Goal: Entertainment & Leisure: Consume media (video, audio)

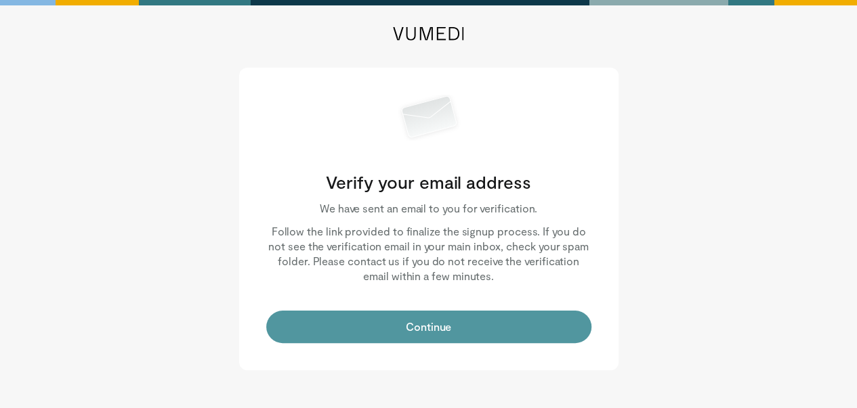
click at [471, 332] on button "Continue" at bounding box center [428, 327] width 325 height 33
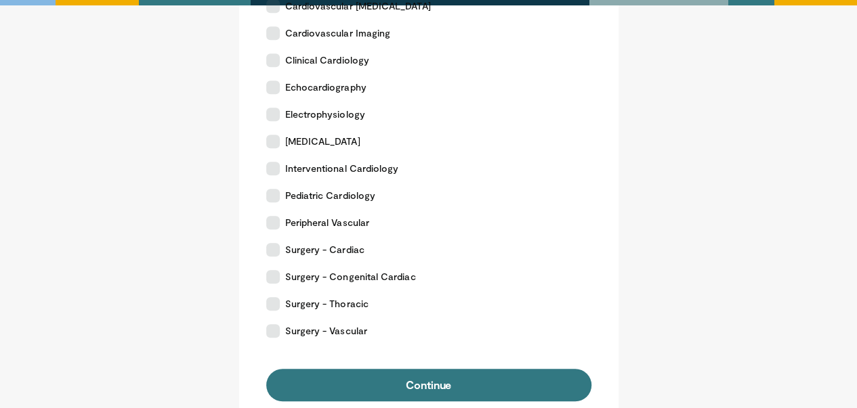
scroll to position [362, 0]
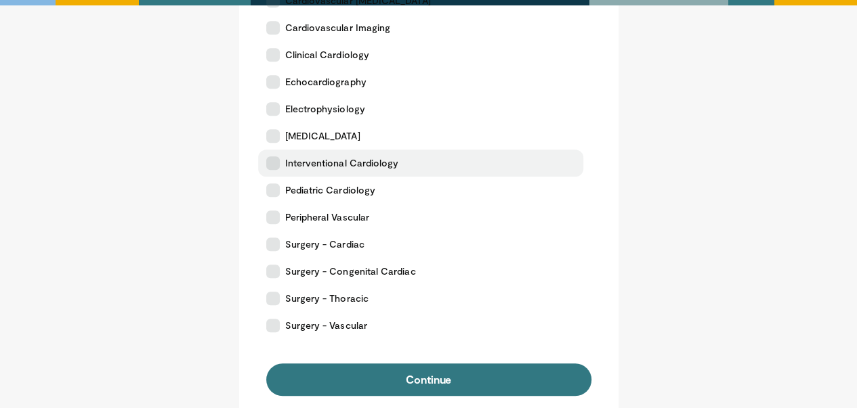
click at [276, 161] on icon at bounding box center [273, 163] width 14 height 14
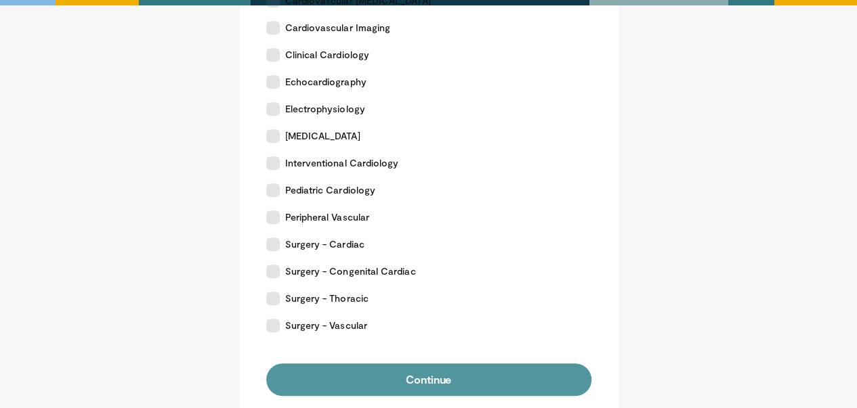
click at [456, 379] on button "Continue" at bounding box center [428, 380] width 325 height 33
click at [496, 376] on button "Continue" at bounding box center [428, 380] width 325 height 33
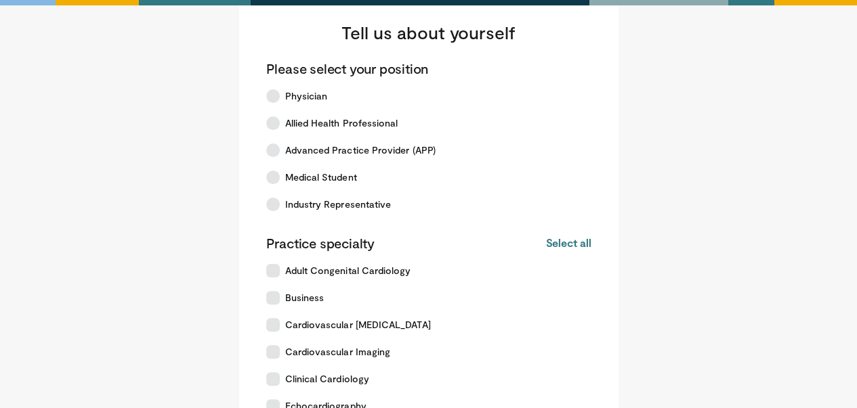
scroll to position [37, 0]
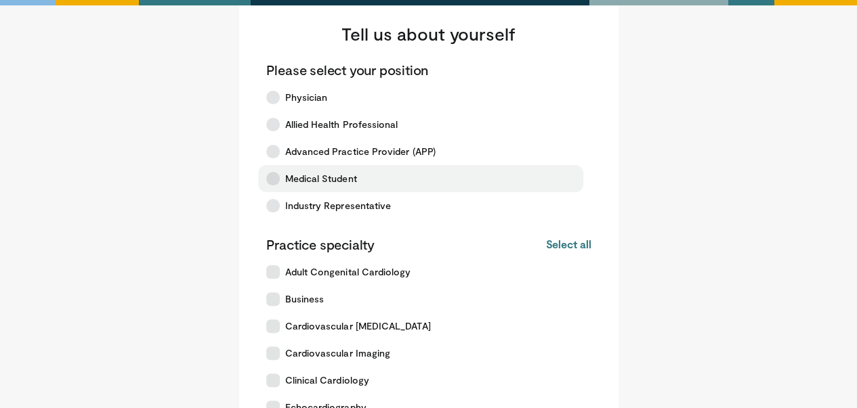
click at [267, 181] on icon at bounding box center [273, 179] width 14 height 14
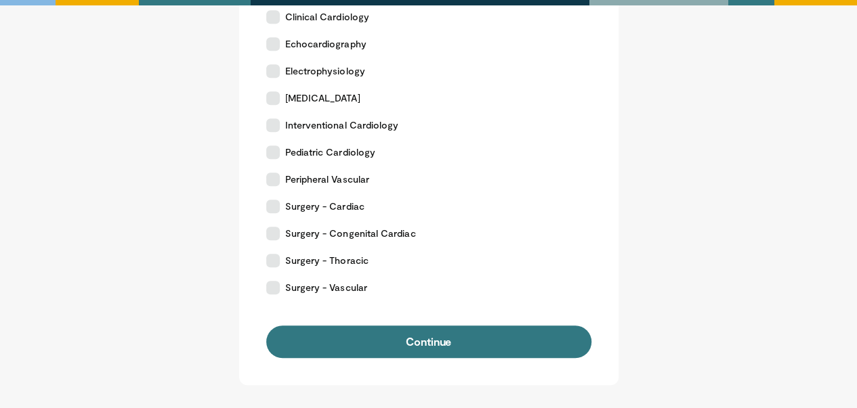
scroll to position [402, 0]
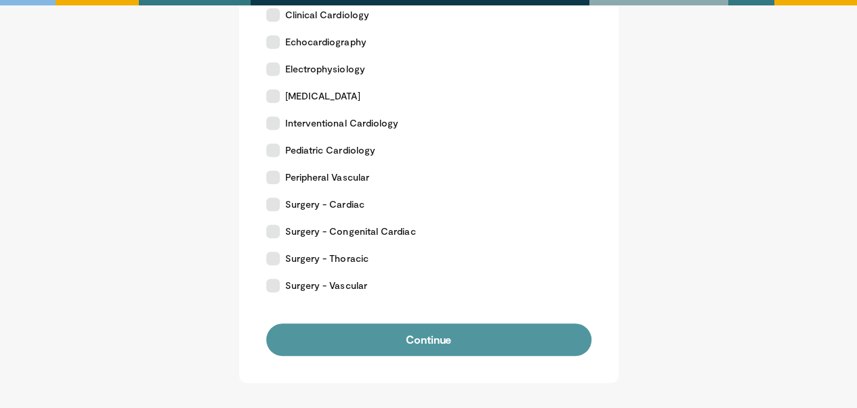
click at [524, 345] on button "Continue" at bounding box center [428, 340] width 325 height 33
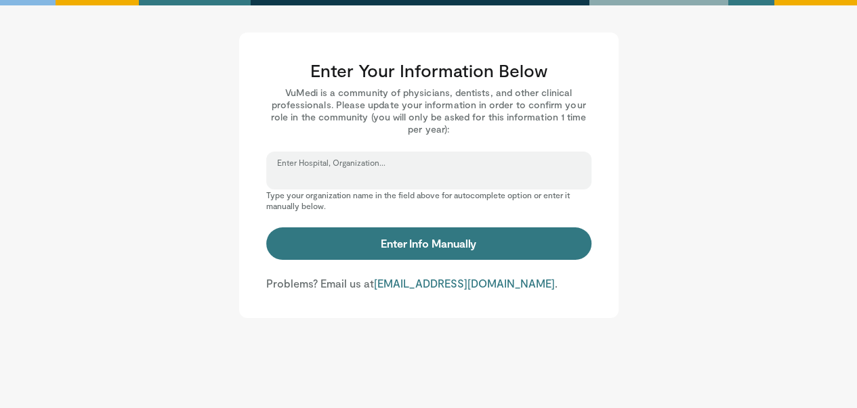
click at [341, 175] on input "Enter Hospital, Organization..." at bounding box center [428, 176] width 303 height 15
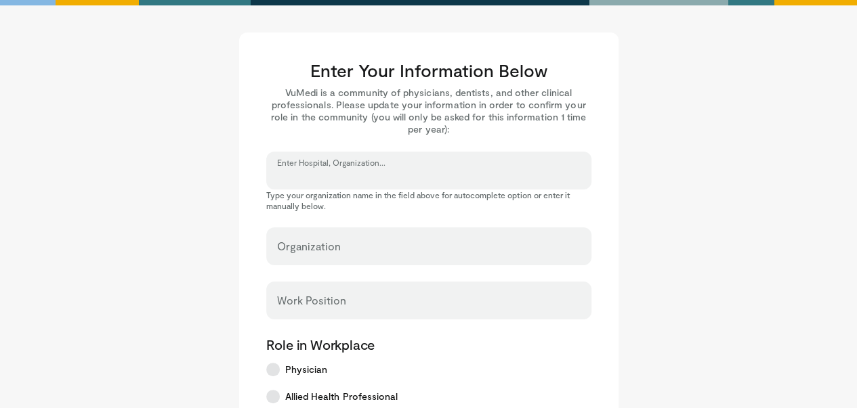
click at [343, 171] on input "Enter Hospital, Organization..." at bounding box center [428, 176] width 303 height 15
click at [295, 166] on label "Enter Hospital, Organization..." at bounding box center [351, 170] width 148 height 27
click at [295, 169] on input "Enter Hospital, Organization..." at bounding box center [428, 176] width 303 height 15
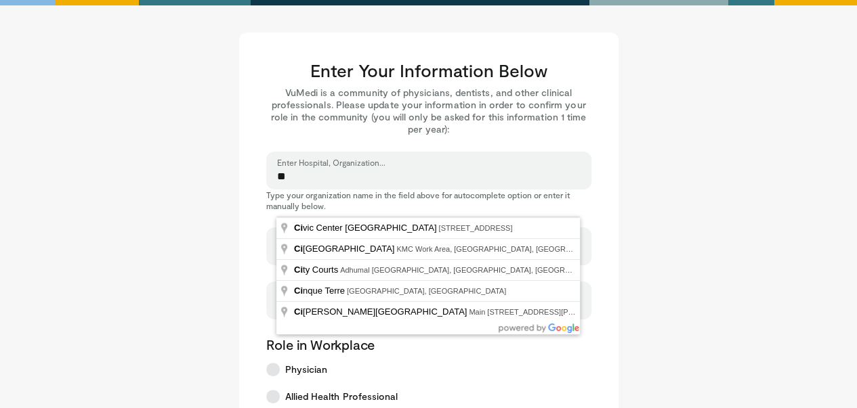
type input "*"
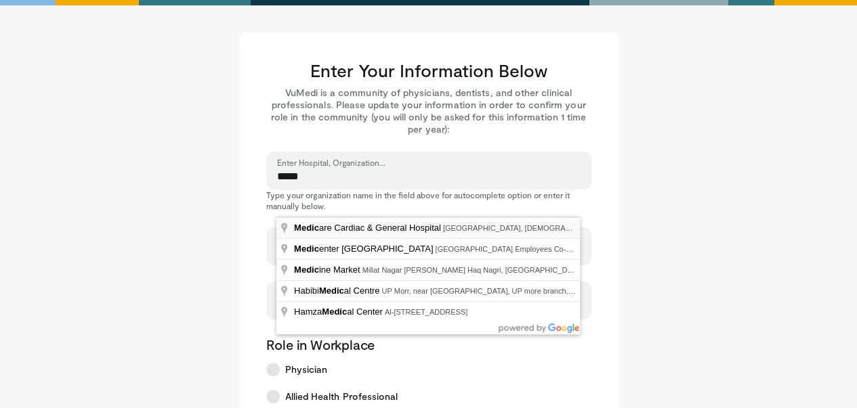
type input "**********"
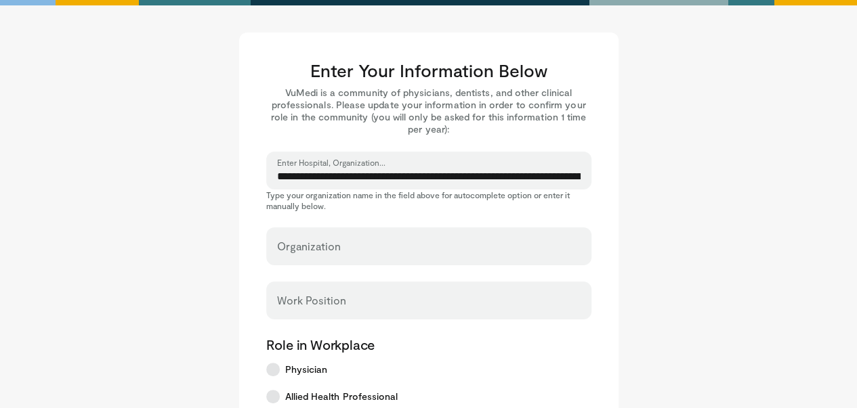
select select "**"
type input "**********"
type input "*******"
type input "*****"
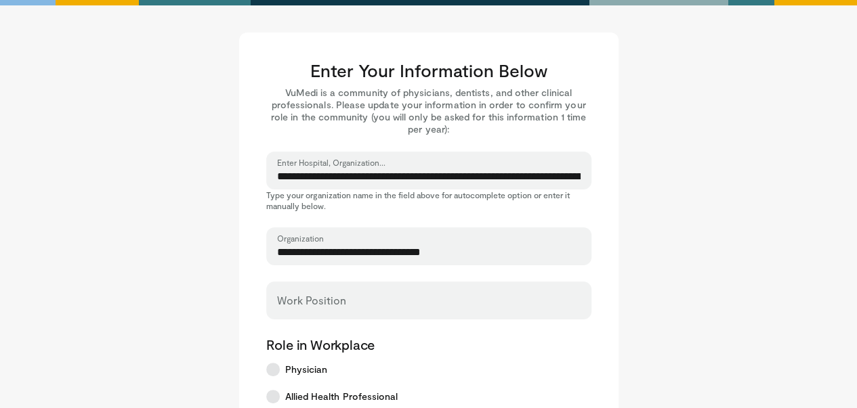
click at [318, 296] on label "Work Position" at bounding box center [311, 300] width 69 height 27
click at [318, 299] on input "Work Position" at bounding box center [428, 306] width 303 height 15
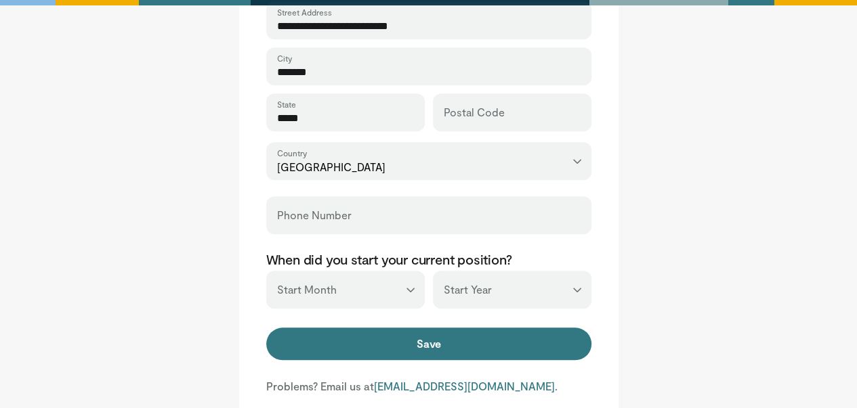
scroll to position [523, 0]
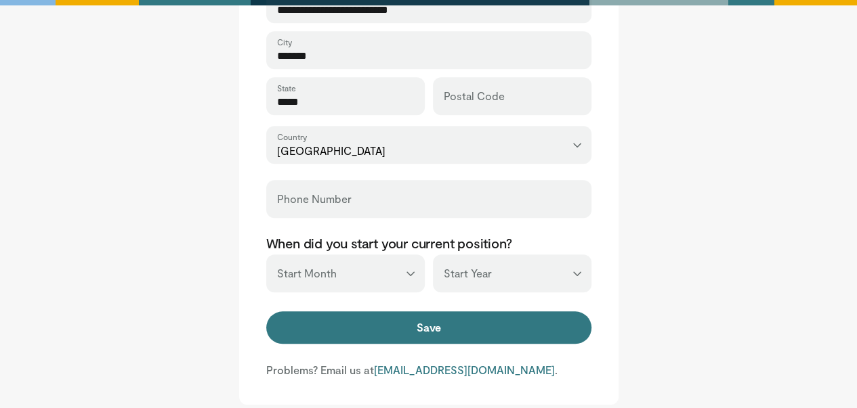
type input "******"
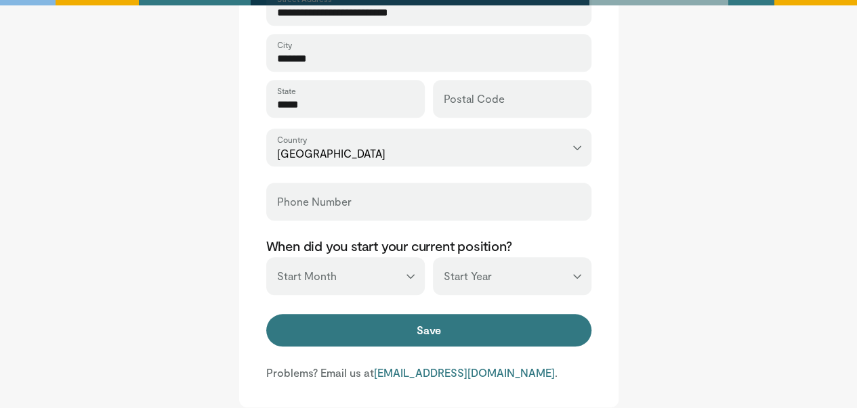
scroll to position [536, 0]
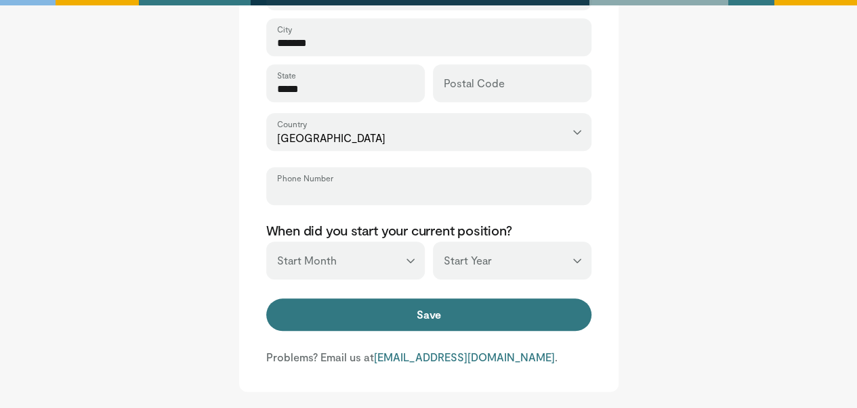
click at [339, 190] on input "Phone Number" at bounding box center [428, 192] width 303 height 15
type input "**********"
click at [406, 259] on select "*** ******* ******** ***** ***** *** **** **** ****** ********* ******* *******…" at bounding box center [345, 261] width 158 height 38
select select "*"
click at [266, 242] on select "*** ******* ******** ***** ***** *** **** **** ****** ********* ******* *******…" at bounding box center [345, 261] width 158 height 38
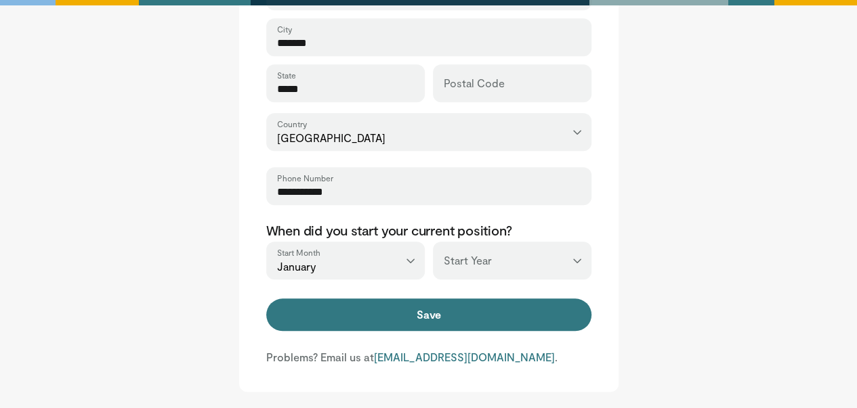
click at [580, 264] on select "*** **** **** **** **** **** **** **** **** **** **** **** **** **** **** **** …" at bounding box center [512, 261] width 158 height 38
select select "****"
click at [433, 242] on select "*** **** **** **** **** **** **** **** **** **** **** **** **** **** **** **** …" at bounding box center [512, 261] width 158 height 38
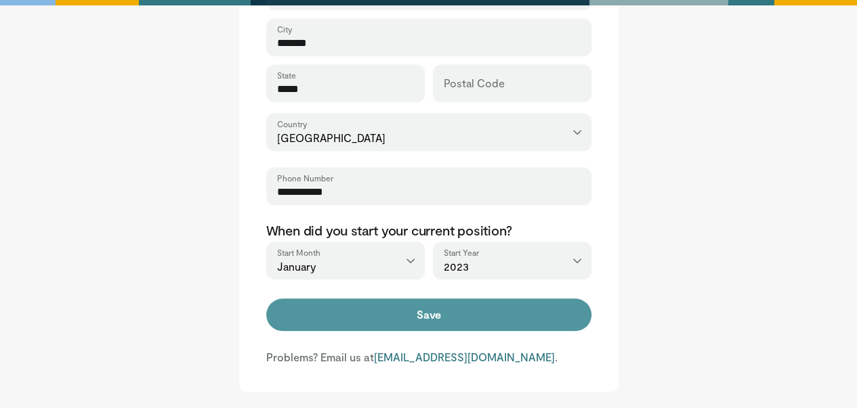
click at [433, 307] on button "Save" at bounding box center [428, 315] width 325 height 33
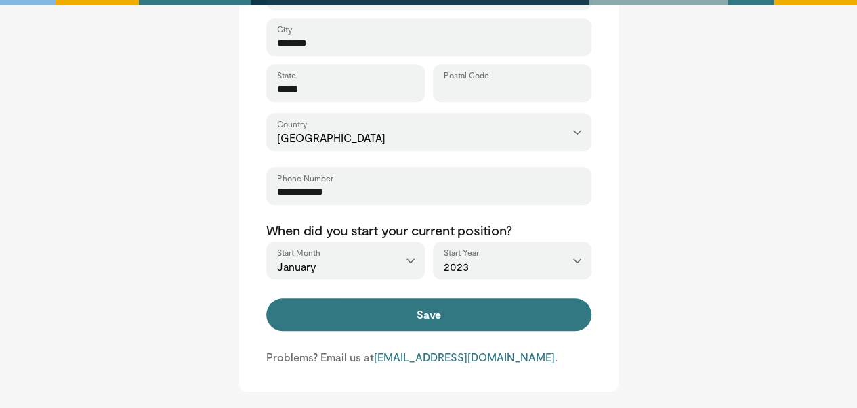
click at [456, 85] on input "Postal Code" at bounding box center [512, 89] width 137 height 15
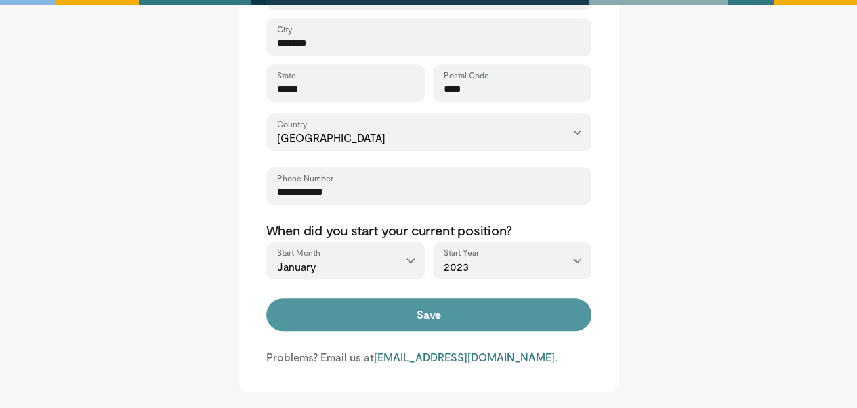
type input "****"
click at [418, 319] on button "Save" at bounding box center [428, 315] width 325 height 33
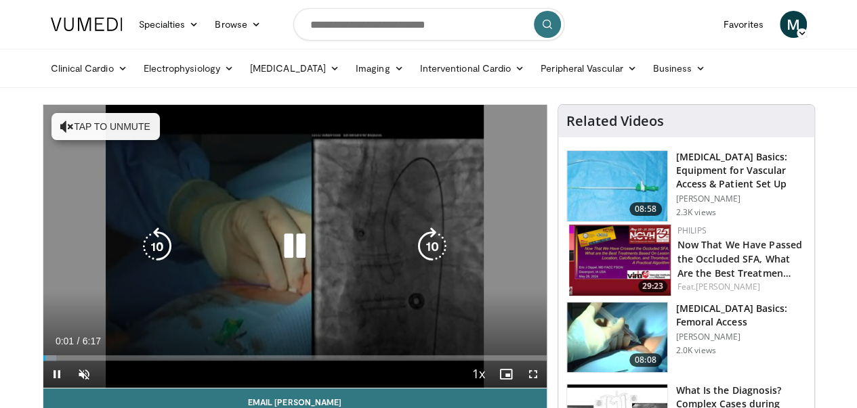
click at [280, 251] on icon "Video Player" at bounding box center [295, 247] width 38 height 38
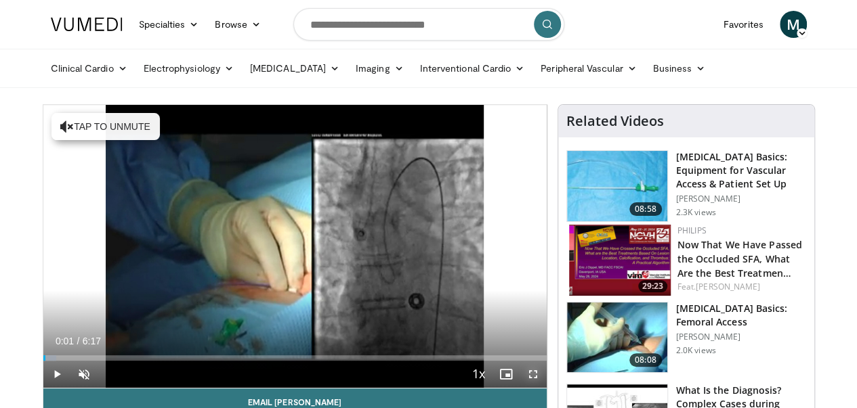
click at [546, 388] on span "Video Player" at bounding box center [532, 374] width 27 height 27
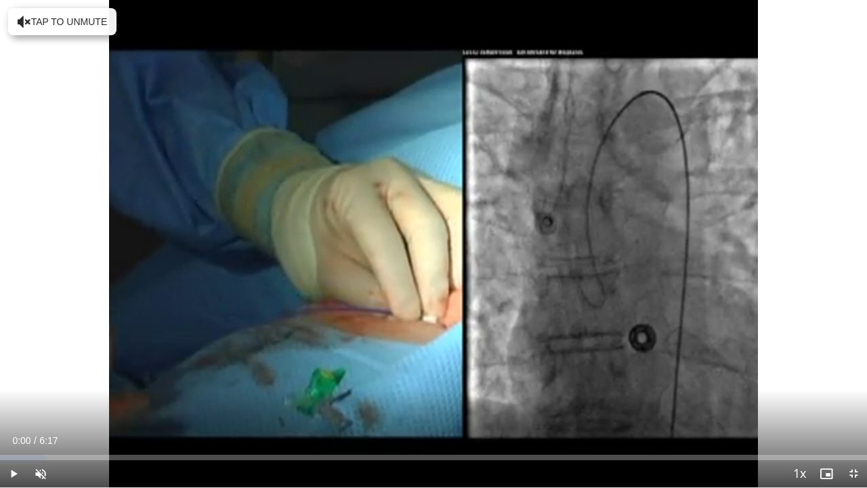
drag, startPoint x: 3, startPoint y: 458, endPoint x: 0, endPoint y: 473, distance: 15.1
click at [0, 408] on div "Current Time 0:00 / Duration 6:17 Play Skip Backward Skip Forward Unmute Loaded…" at bounding box center [433, 473] width 867 height 27
click at [39, 408] on span "Video Player" at bounding box center [40, 473] width 27 height 27
click at [11, 408] on span "Video Player" at bounding box center [13, 473] width 27 height 27
click at [84, 408] on video-js "**********" at bounding box center [433, 244] width 867 height 488
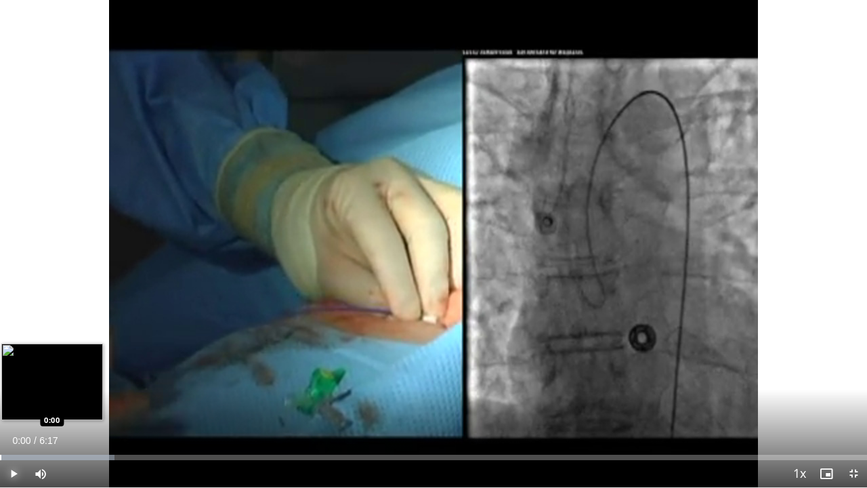
drag, startPoint x: 15, startPoint y: 456, endPoint x: 0, endPoint y: 458, distance: 15.0
click at [0, 408] on div "Progress Bar" at bounding box center [0, 456] width 1 height 5
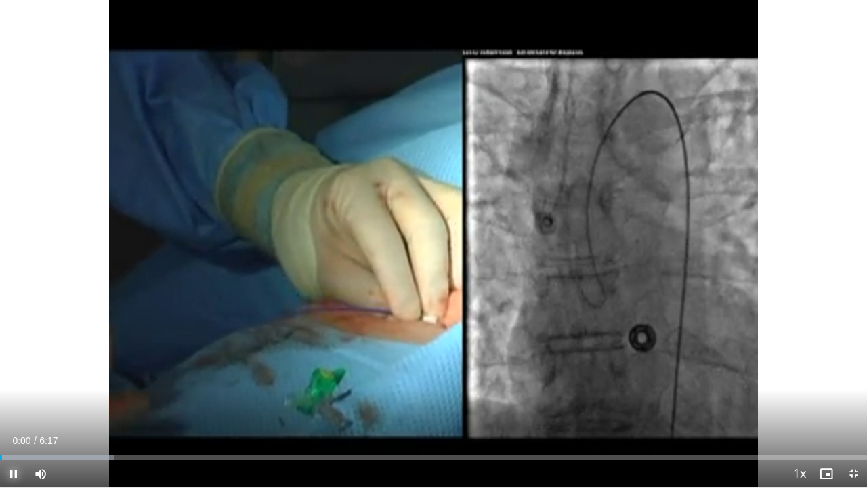
click at [14, 408] on span "Video Player" at bounding box center [13, 473] width 27 height 27
click at [276, 249] on div "10 seconds Tap to unmute" at bounding box center [433, 243] width 867 height 487
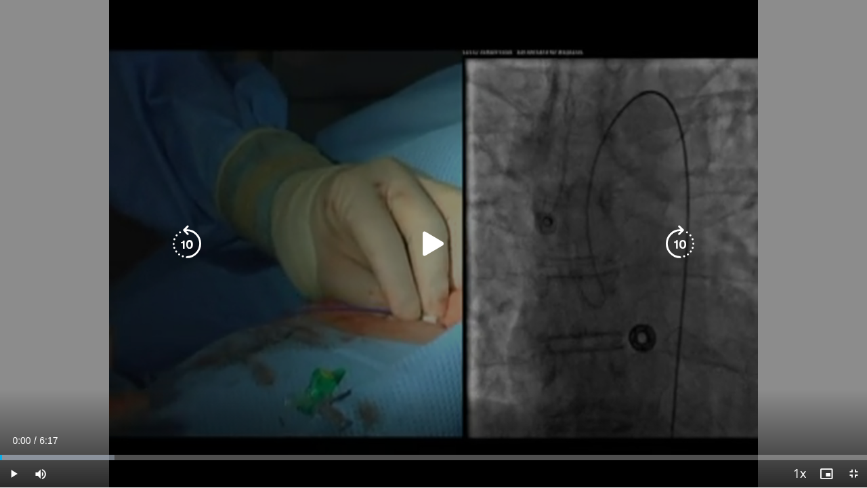
click at [433, 237] on icon "Video Player" at bounding box center [433, 244] width 38 height 38
click at [437, 235] on icon "Video Player" at bounding box center [433, 244] width 38 height 38
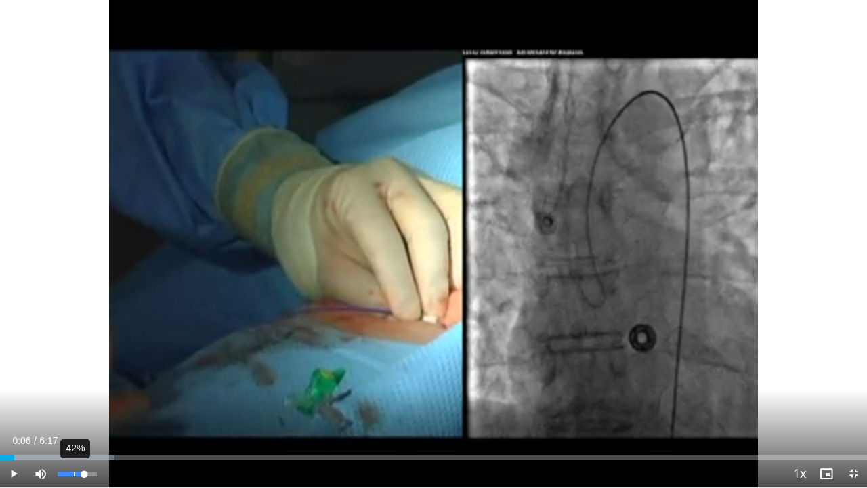
click at [74, 408] on div "42%" at bounding box center [77, 473] width 39 height 5
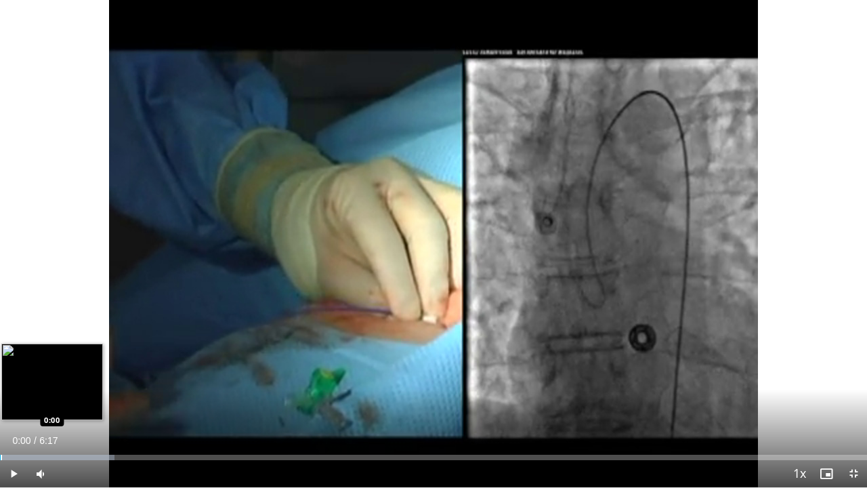
click at [0, 408] on div "Loaded : 13.21% 0:00 0:00" at bounding box center [433, 453] width 867 height 13
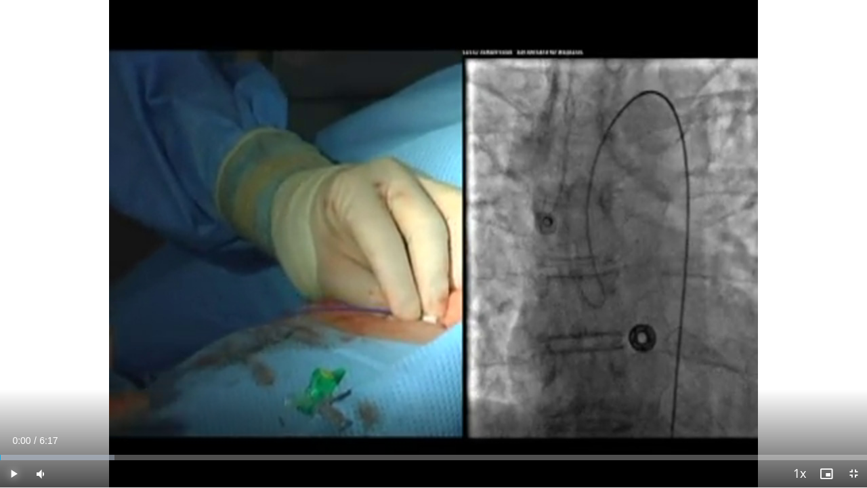
click at [18, 408] on span "Video Player" at bounding box center [13, 473] width 27 height 27
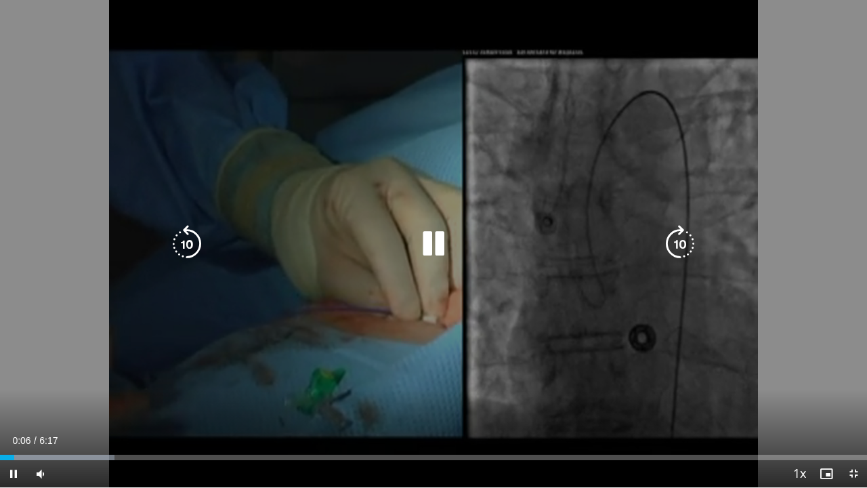
click at [431, 241] on icon "Video Player" at bounding box center [433, 244] width 38 height 38
click at [429, 236] on icon "Video Player" at bounding box center [433, 244] width 38 height 38
click at [433, 240] on icon "Video Player" at bounding box center [433, 244] width 38 height 38
click at [433, 246] on icon "Video Player" at bounding box center [433, 244] width 38 height 38
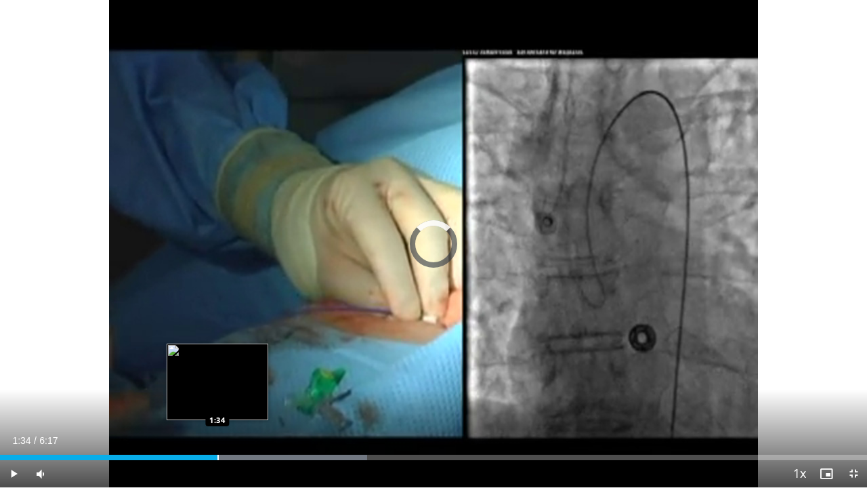
click at [217, 408] on div "Loaded : 42.31% 1:40 1:34" at bounding box center [433, 453] width 867 height 13
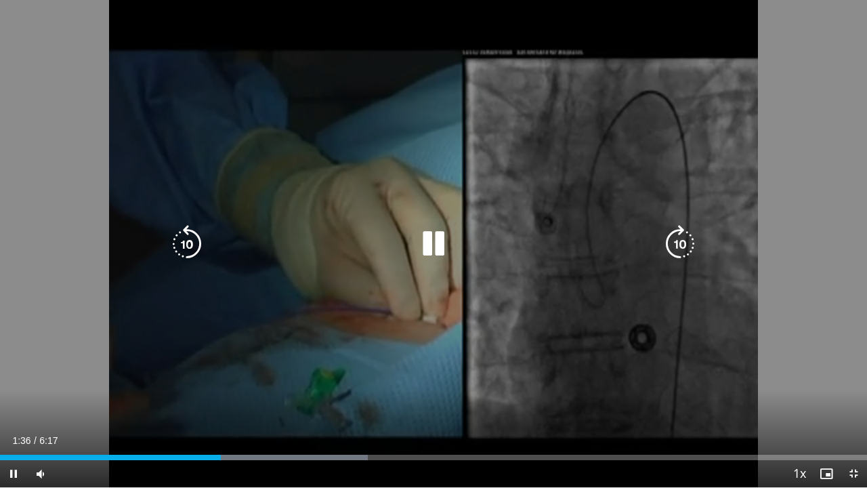
click at [439, 240] on icon "Video Player" at bounding box center [433, 244] width 38 height 38
click at [764, 152] on div "10 seconds Tap to unmute" at bounding box center [433, 243] width 867 height 487
click at [437, 252] on icon "Video Player" at bounding box center [433, 244] width 38 height 38
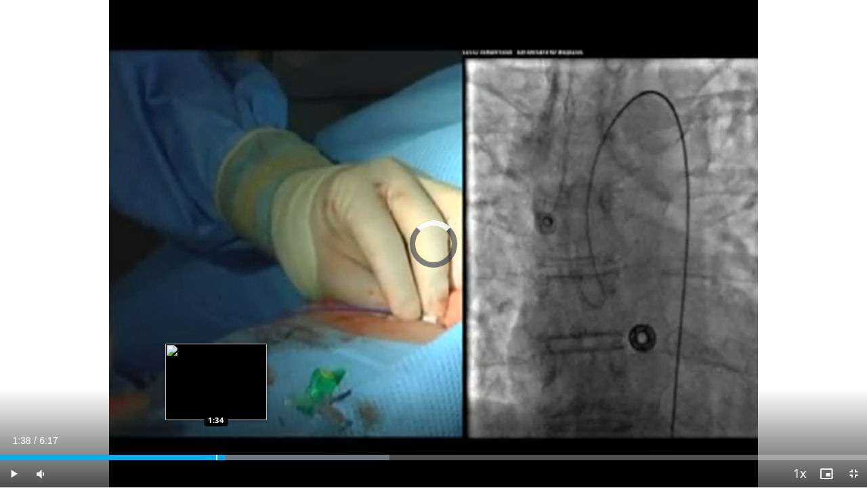
click at [216, 408] on div "Loaded : 44.96% 1:38 1:34" at bounding box center [433, 453] width 867 height 13
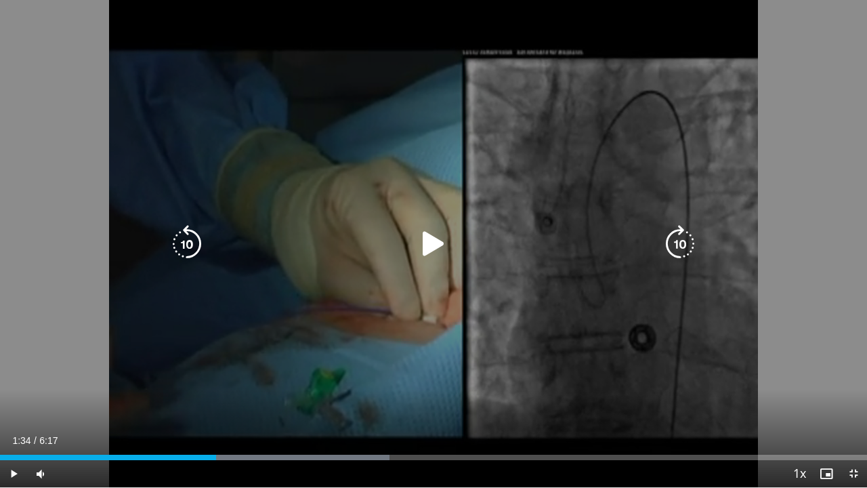
click at [433, 248] on icon "Video Player" at bounding box center [433, 244] width 38 height 38
click at [433, 237] on icon "Video Player" at bounding box center [433, 244] width 38 height 38
click at [430, 247] on icon "Video Player" at bounding box center [433, 244] width 38 height 38
click at [437, 248] on icon "Video Player" at bounding box center [433, 244] width 38 height 38
click at [427, 234] on icon "Video Player" at bounding box center [433, 244] width 38 height 38
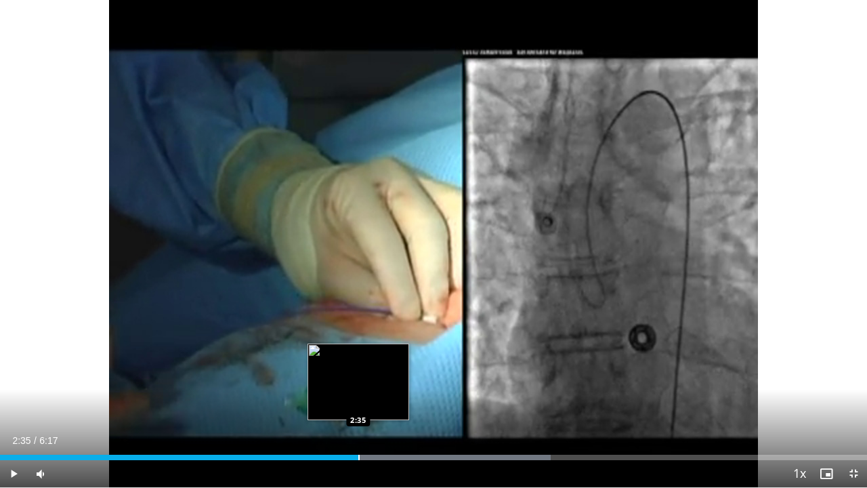
click at [358, 408] on div "Progress Bar" at bounding box center [358, 456] width 1 height 5
click at [341, 408] on div "Loaded : 63.48% 2:28 2:28" at bounding box center [433, 453] width 867 height 13
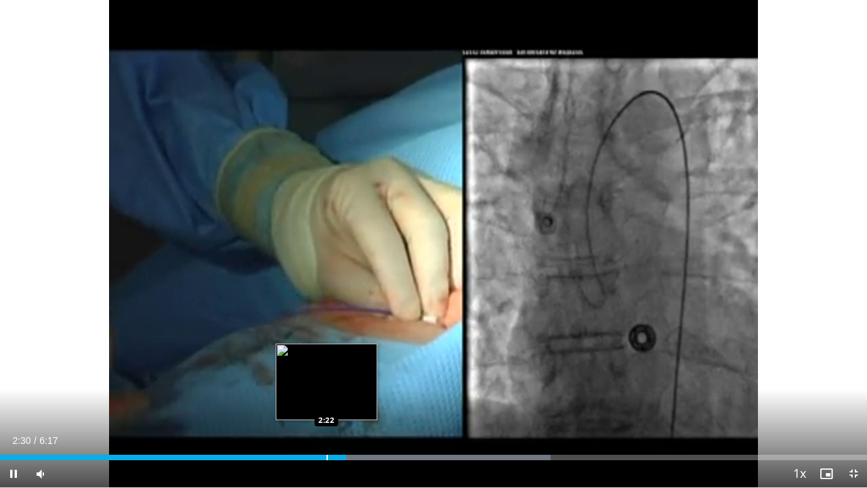
click at [326, 408] on div "Loaded : 63.48% 2:30 2:22" at bounding box center [433, 453] width 867 height 13
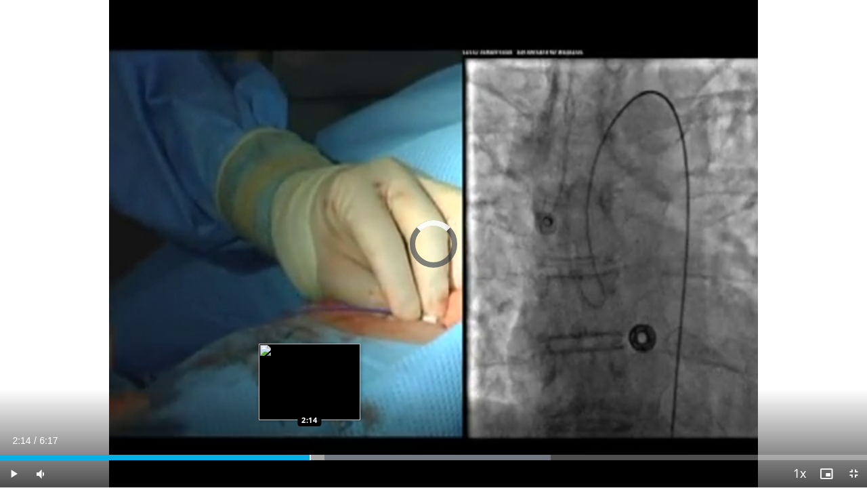
click at [309, 408] on div "Progress Bar" at bounding box center [309, 456] width 1 height 5
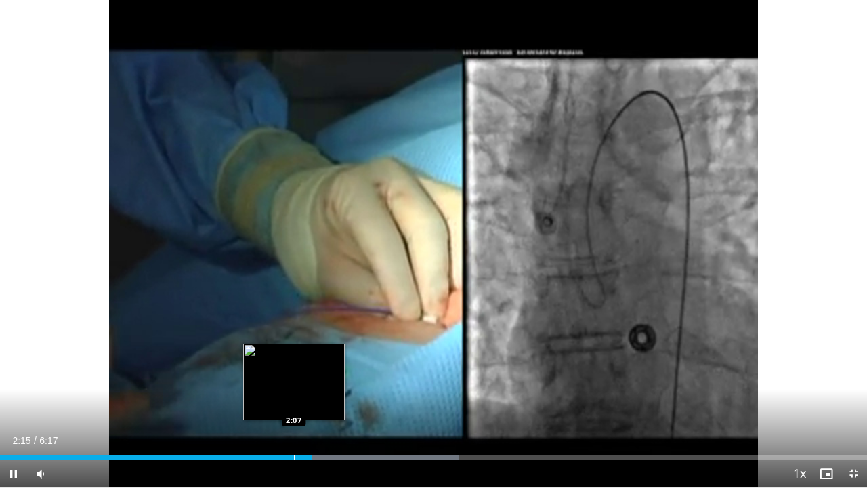
click at [294, 408] on div "Loaded : 52.89% 2:15 2:07" at bounding box center [433, 453] width 867 height 13
click at [286, 408] on div "Loaded : 50.25% 2:09 2:04" at bounding box center [433, 453] width 867 height 13
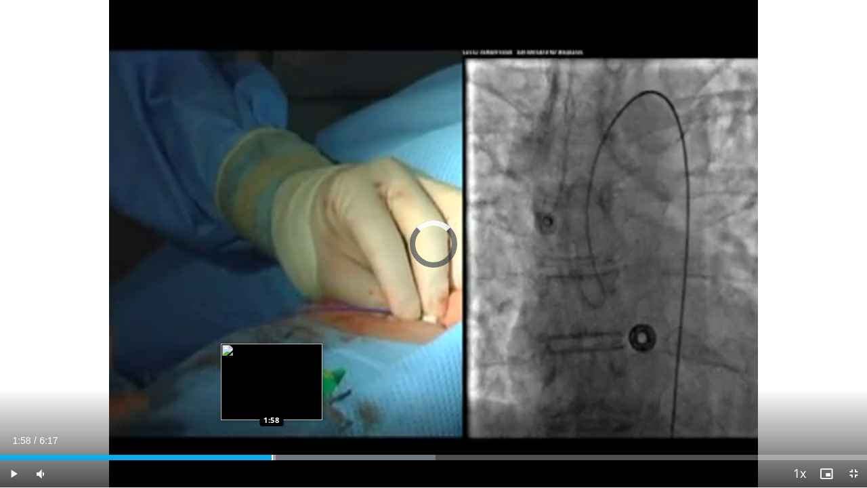
click at [272, 408] on div "Progress Bar" at bounding box center [272, 456] width 1 height 5
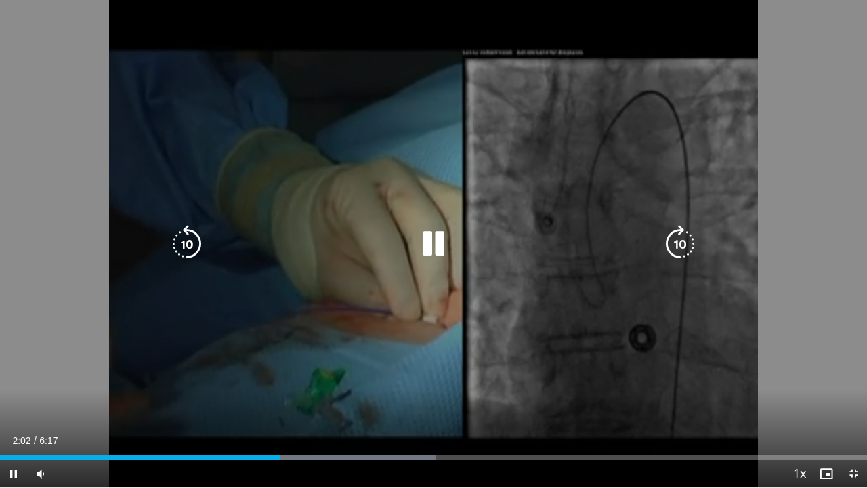
click at [442, 242] on icon "Video Player" at bounding box center [433, 244] width 38 height 38
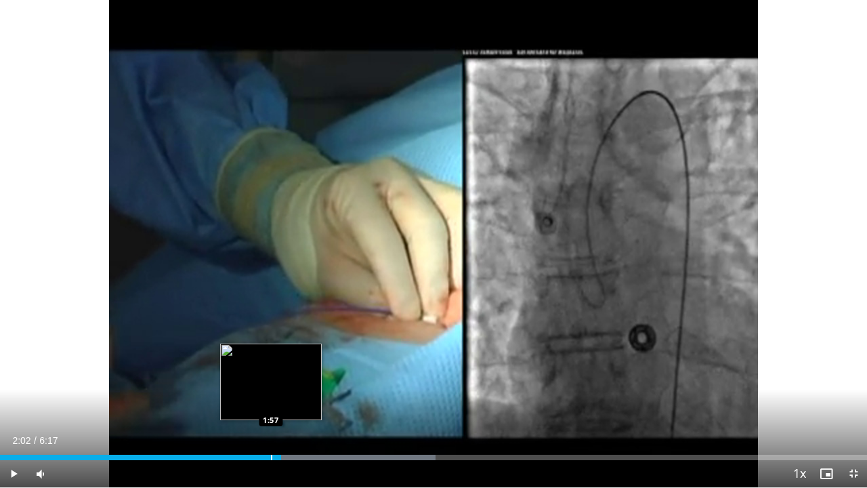
click at [271, 408] on div "Progress Bar" at bounding box center [271, 456] width 1 height 5
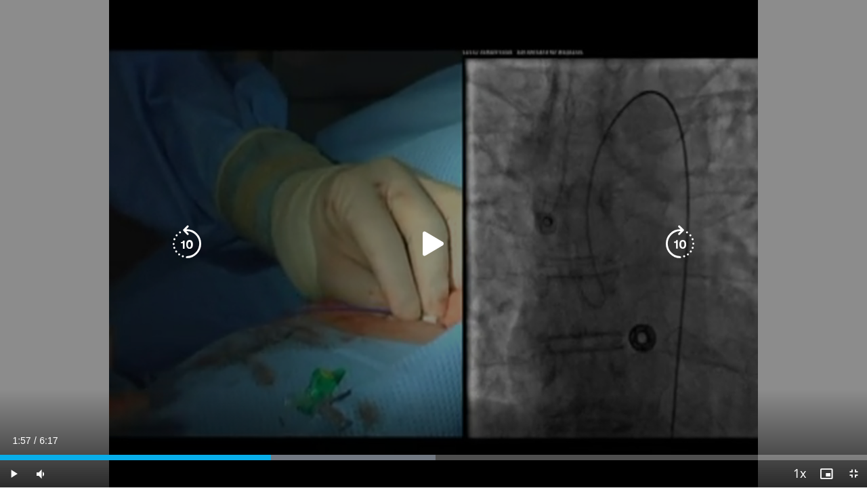
click at [421, 239] on icon "Video Player" at bounding box center [433, 244] width 38 height 38
click at [429, 251] on icon "Video Player" at bounding box center [433, 244] width 38 height 38
click at [435, 241] on icon "Video Player" at bounding box center [433, 244] width 38 height 38
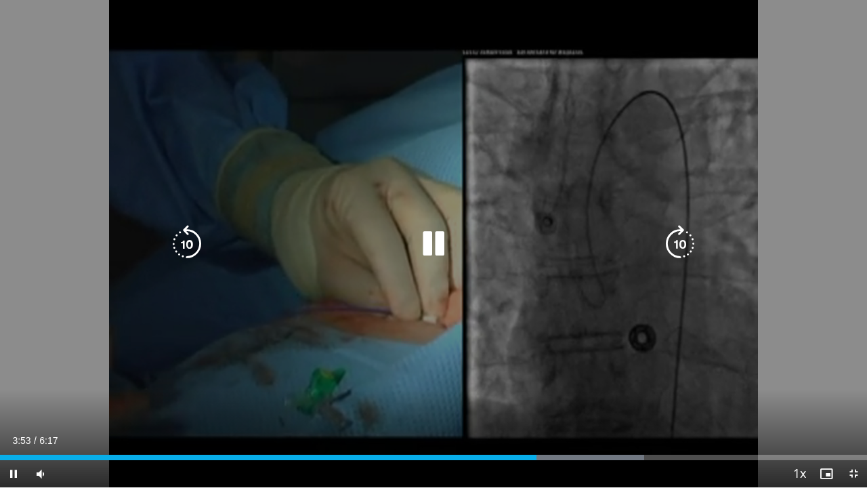
click at [439, 241] on icon "Video Player" at bounding box center [433, 244] width 38 height 38
click at [447, 234] on icon "Video Player" at bounding box center [433, 244] width 38 height 38
drag, startPoint x: 447, startPoint y: 234, endPoint x: 718, endPoint y: 205, distance: 272.5
click at [718, 205] on div "10 seconds Tap to unmute" at bounding box center [433, 243] width 867 height 487
click at [451, 235] on icon "Video Player" at bounding box center [433, 244] width 38 height 38
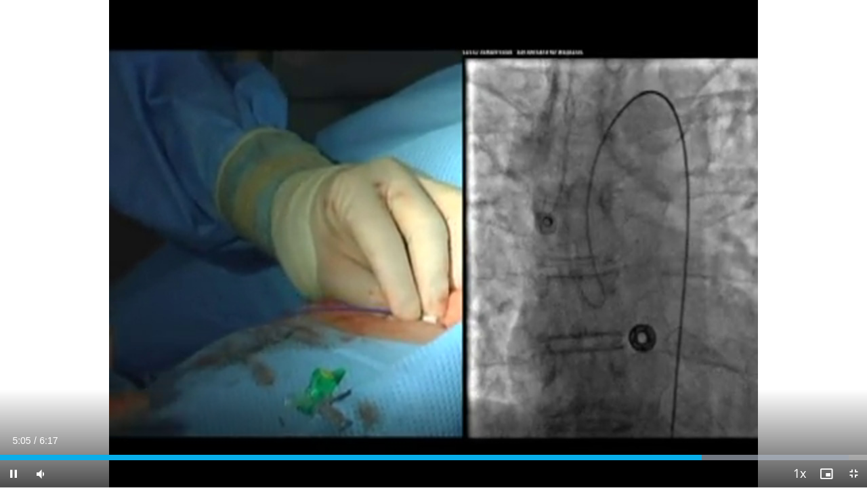
click at [660, 408] on div "Current Time 5:05 / Duration 6:17 Pause Skip Backward Skip Forward Mute 0% Load…" at bounding box center [433, 473] width 867 height 27
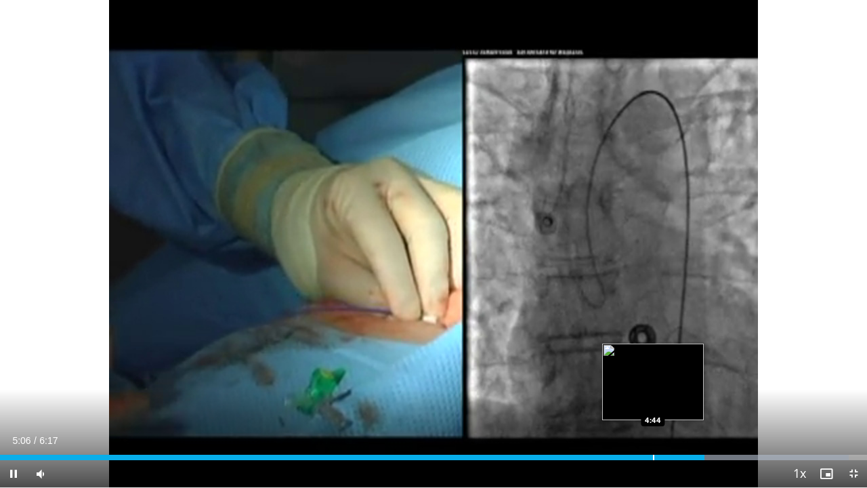
click at [653, 408] on div "Progress Bar" at bounding box center [653, 456] width 1 height 5
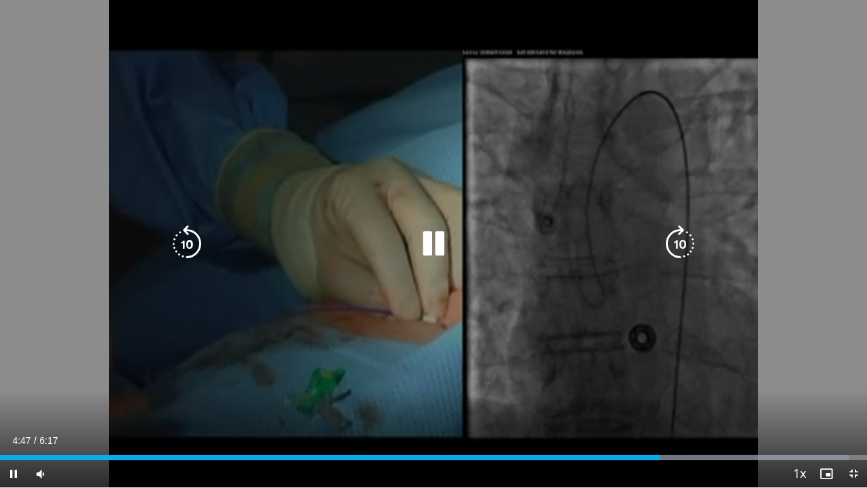
click at [435, 245] on icon "Video Player" at bounding box center [433, 244] width 38 height 38
click at [428, 237] on icon "Video Player" at bounding box center [433, 244] width 38 height 38
click at [620, 170] on div "10 seconds Tap to unmute" at bounding box center [433, 243] width 867 height 487
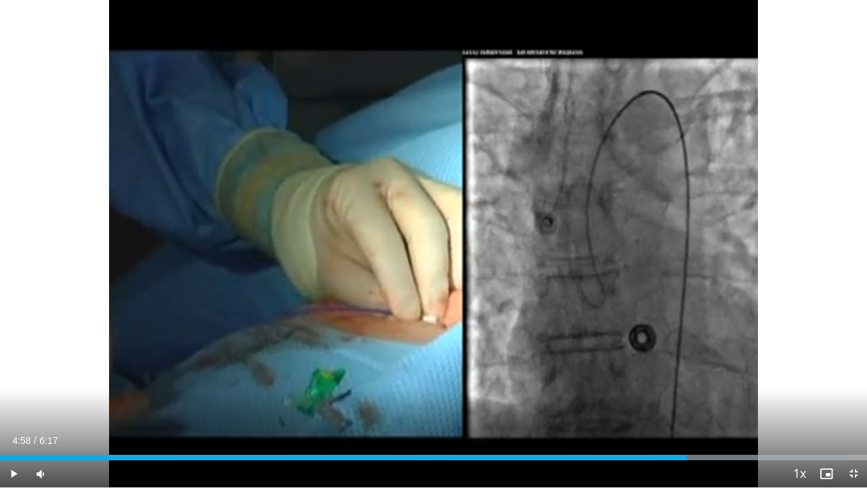
drag, startPoint x: 601, startPoint y: 179, endPoint x: 866, endPoint y: 169, distance: 265.0
click at [866, 177] on div "10 seconds Tap to unmute" at bounding box center [433, 243] width 867 height 487
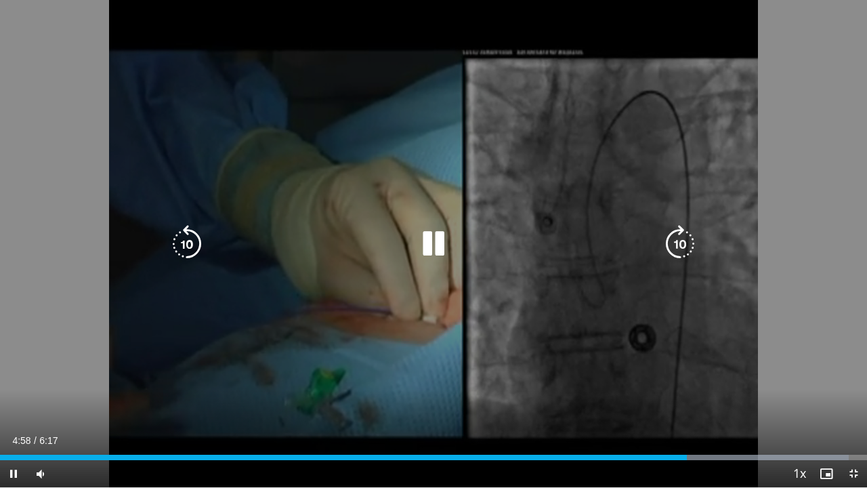
click at [866, 169] on div "10 seconds Tap to unmute" at bounding box center [433, 243] width 867 height 487
click at [438, 231] on icon "Video Player" at bounding box center [433, 244] width 38 height 38
click at [425, 238] on icon "Video Player" at bounding box center [433, 244] width 38 height 38
click at [426, 241] on icon "Video Player" at bounding box center [433, 244] width 38 height 38
click at [435, 229] on icon "Video Player" at bounding box center [433, 244] width 38 height 38
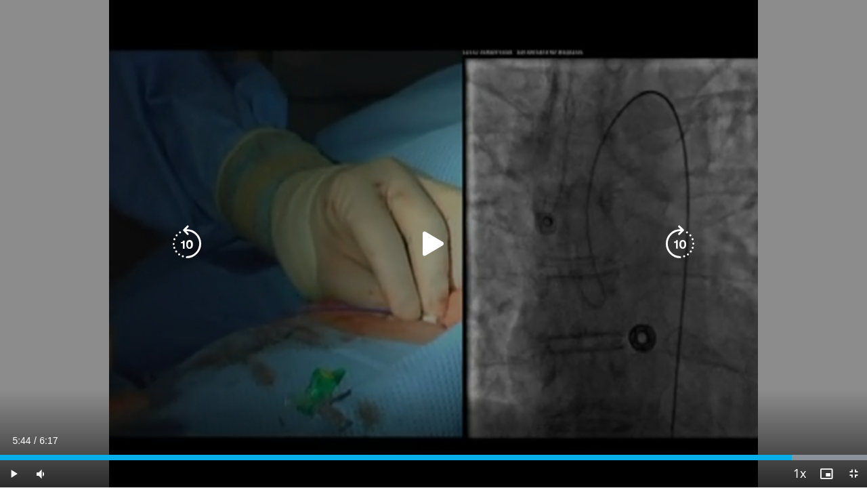
click at [427, 242] on icon "Video Player" at bounding box center [433, 244] width 38 height 38
click at [435, 236] on icon "Video Player" at bounding box center [433, 244] width 38 height 38
click at [430, 243] on icon "Video Player" at bounding box center [433, 244] width 38 height 38
